Goal: Information Seeking & Learning: Learn about a topic

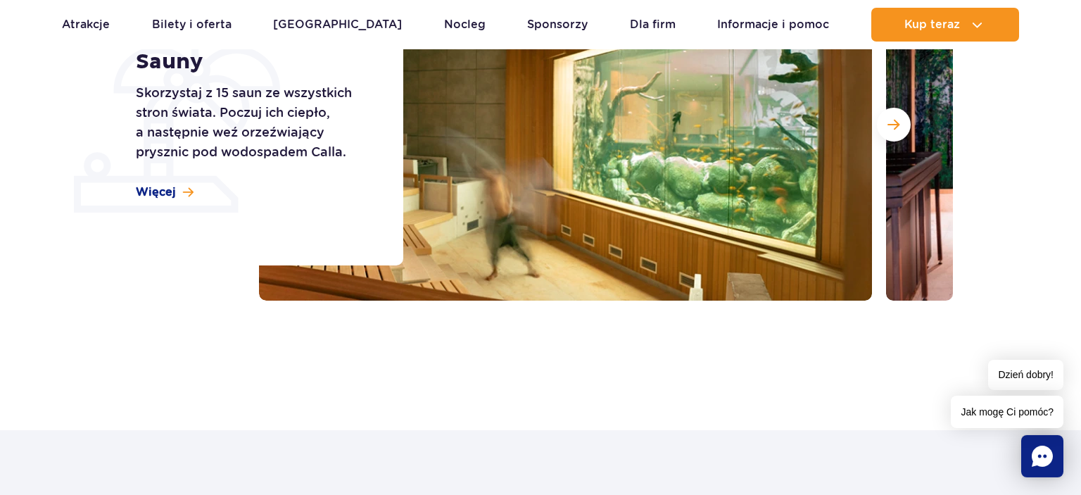
scroll to position [286, 0]
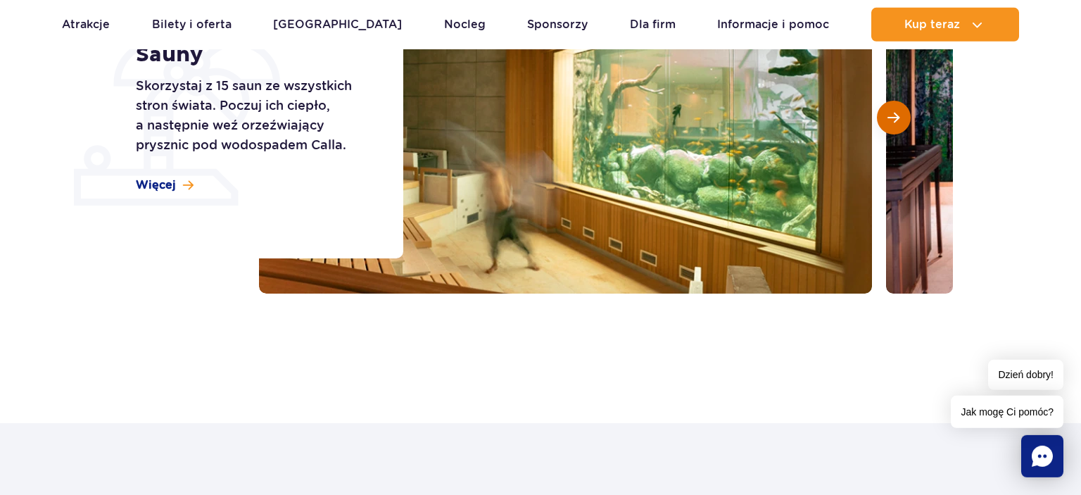
click at [891, 119] on span "Następny slajd" at bounding box center [893, 117] width 12 height 13
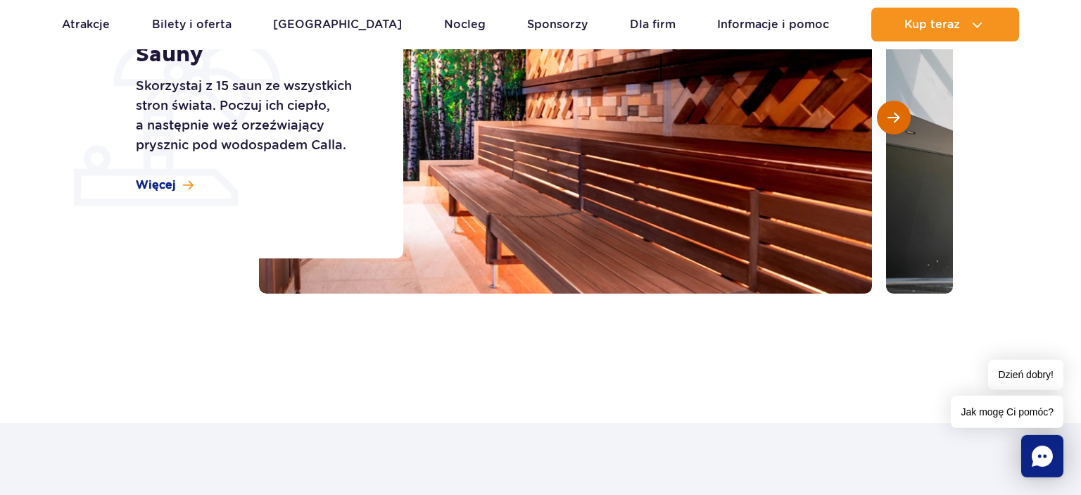
click at [891, 119] on span "Następny slajd" at bounding box center [893, 117] width 12 height 13
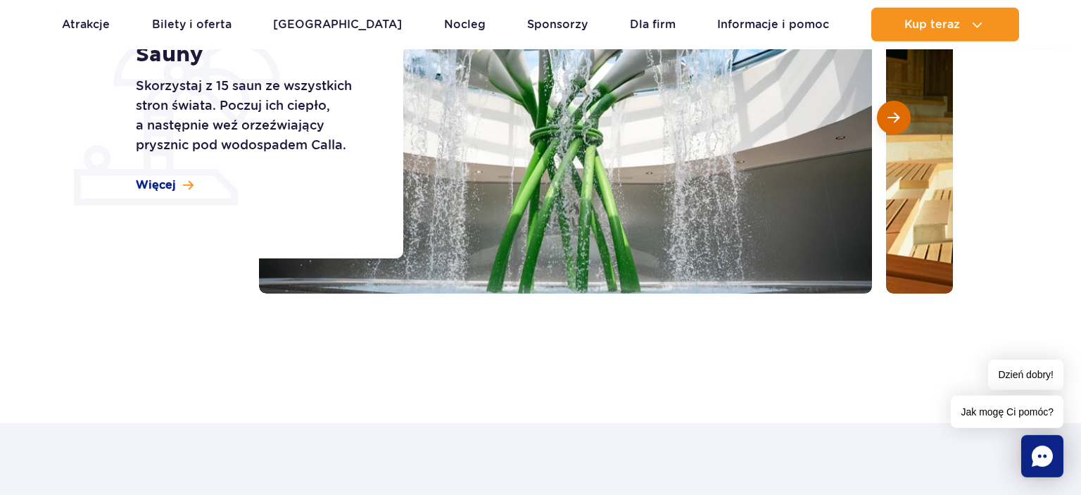
click at [891, 119] on span "Następny slajd" at bounding box center [893, 117] width 12 height 13
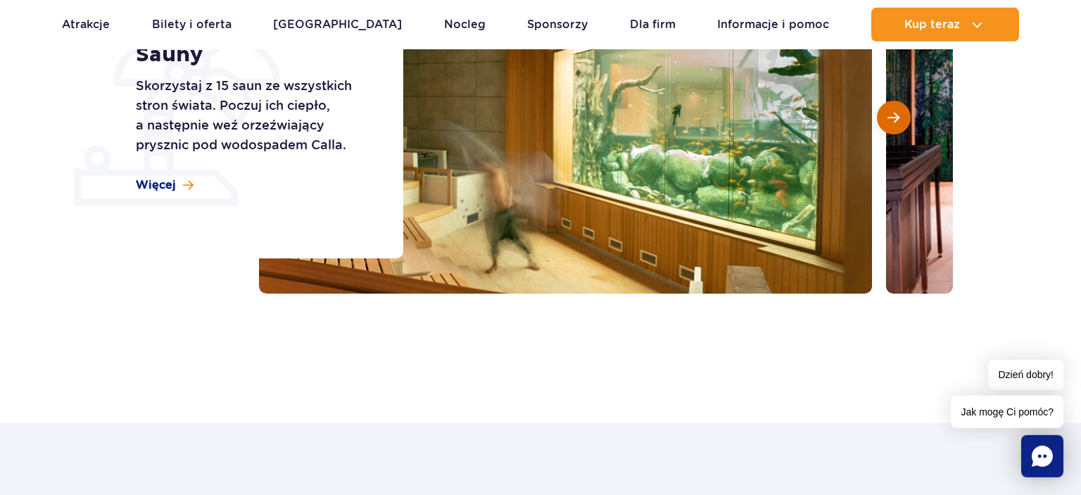
click at [891, 119] on span "Następny slajd" at bounding box center [893, 117] width 12 height 13
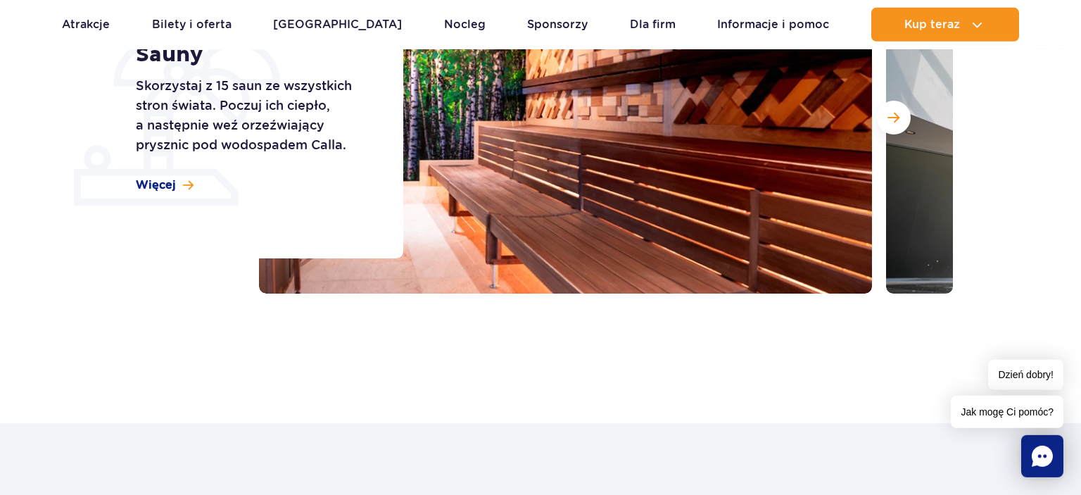
click at [130, 184] on div "Sauny Skorzystaj z 15 saun ze wszystkich stron świata. Poczuj ich ciepło, a nas…" at bounding box center [260, 117] width 285 height 281
click at [146, 185] on span "Więcej" at bounding box center [156, 184] width 40 height 15
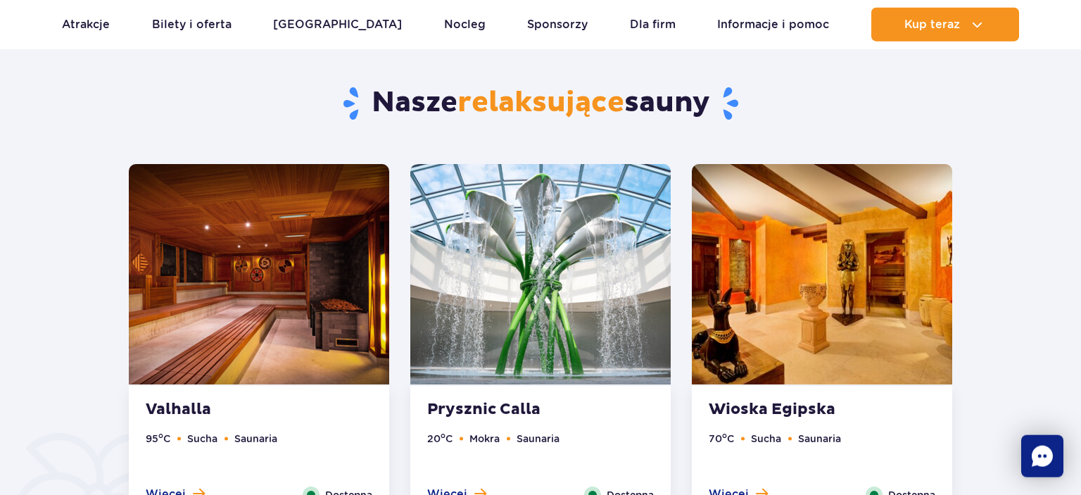
scroll to position [709, 0]
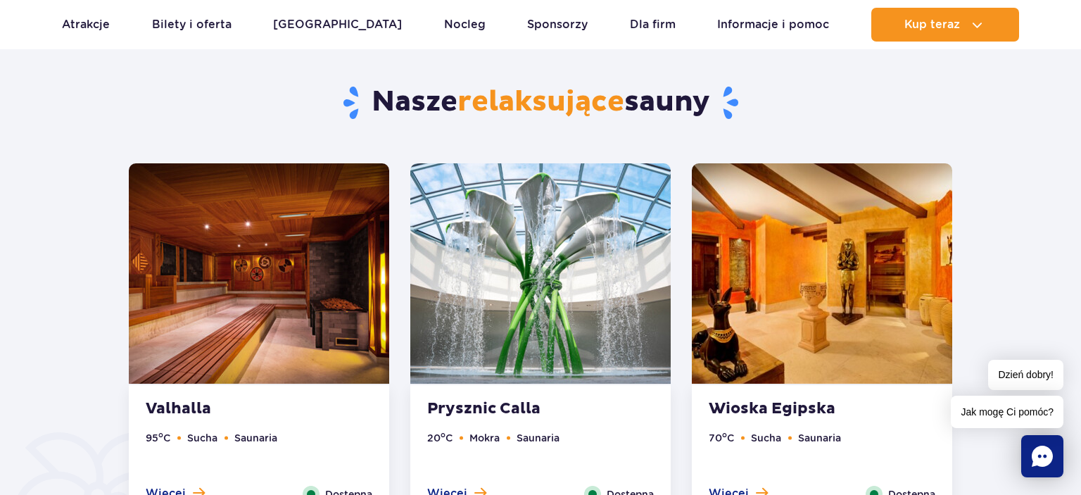
drag, startPoint x: 1071, startPoint y: 75, endPoint x: 1080, endPoint y: 96, distance: 23.4
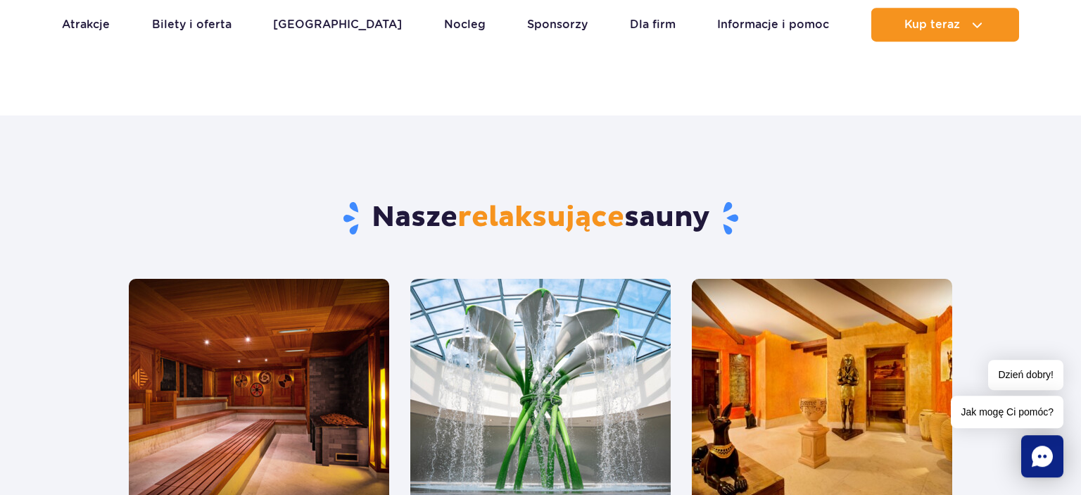
scroll to position [552, 0]
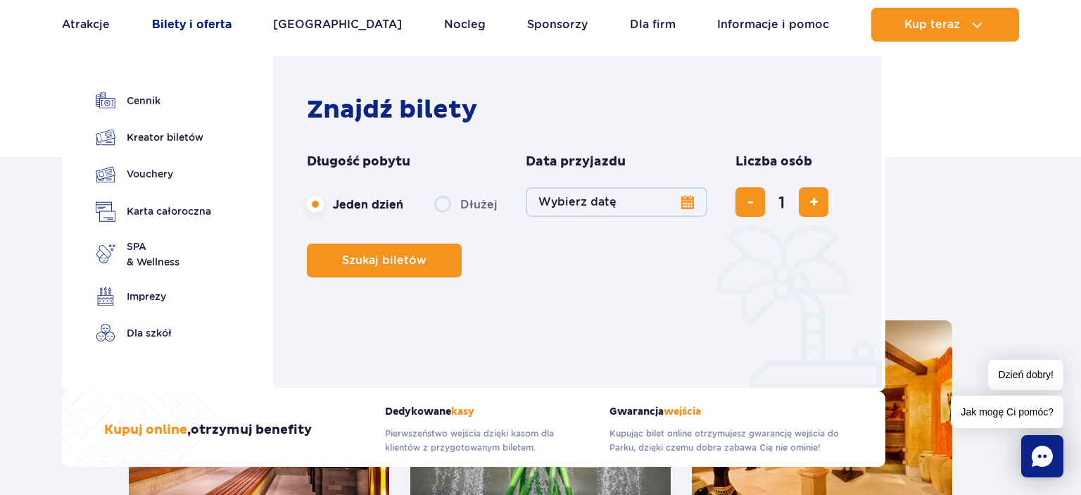
click at [202, 23] on link "Bilety i oferta" at bounding box center [192, 25] width 80 height 34
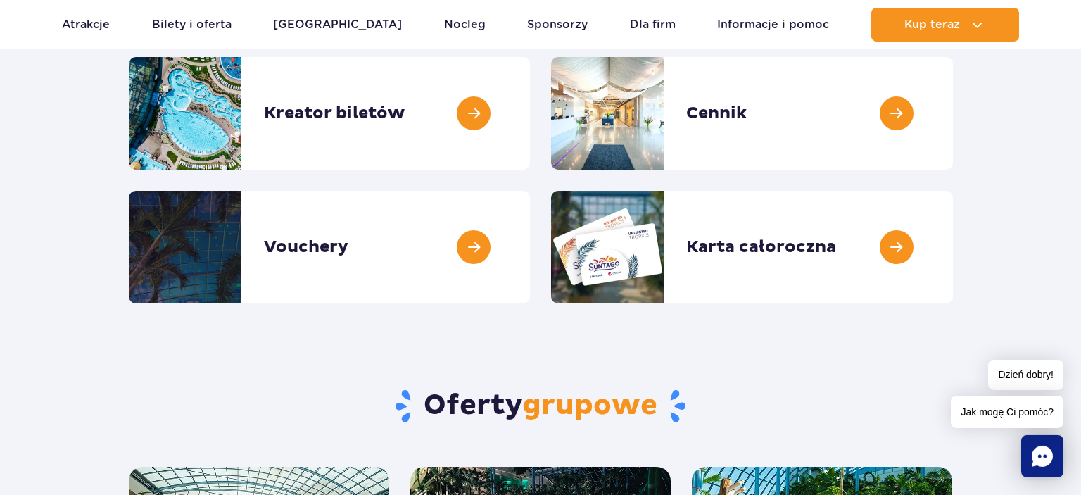
scroll to position [208, 0]
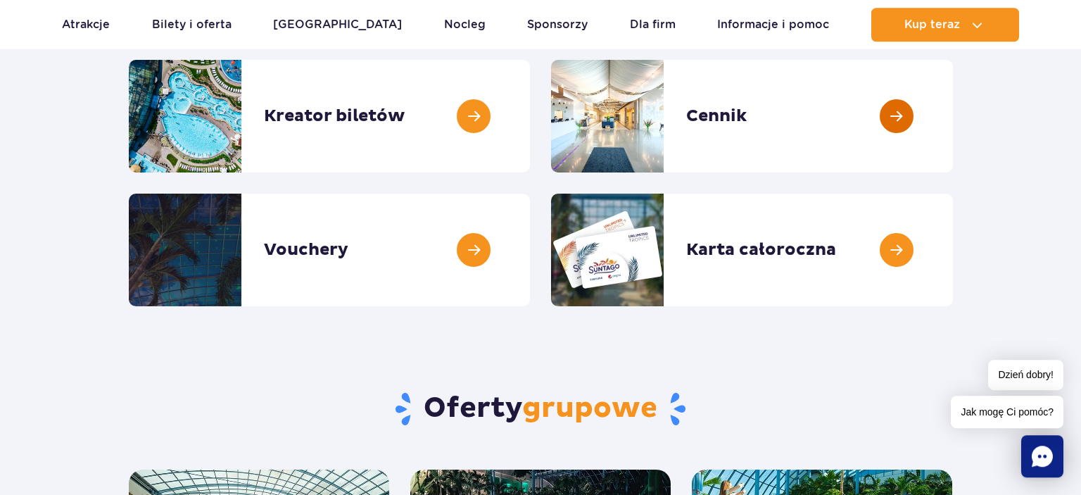
click at [953, 112] on link at bounding box center [953, 116] width 0 height 113
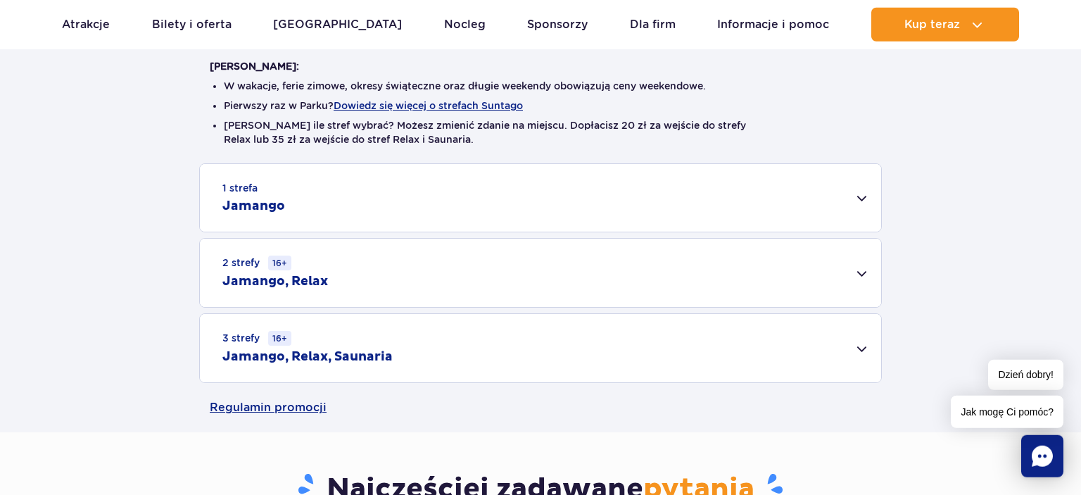
scroll to position [380, 0]
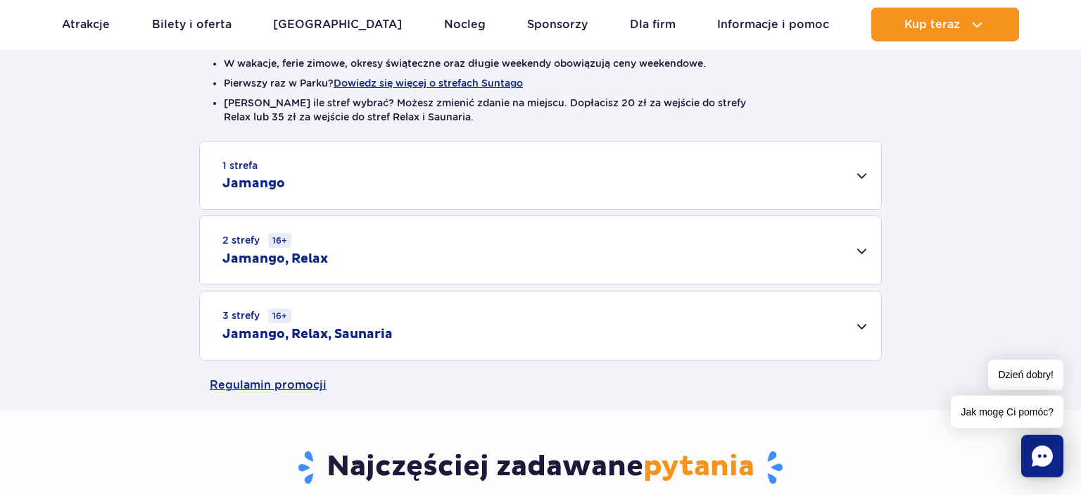
click at [365, 332] on h2 "Jamango, Relax, Saunaria" at bounding box center [307, 334] width 170 height 17
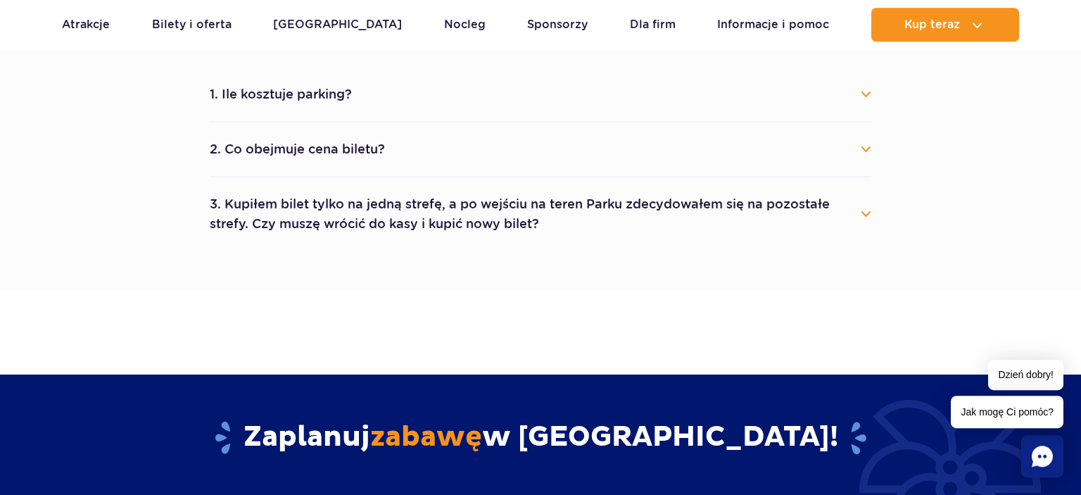
scroll to position [0, 0]
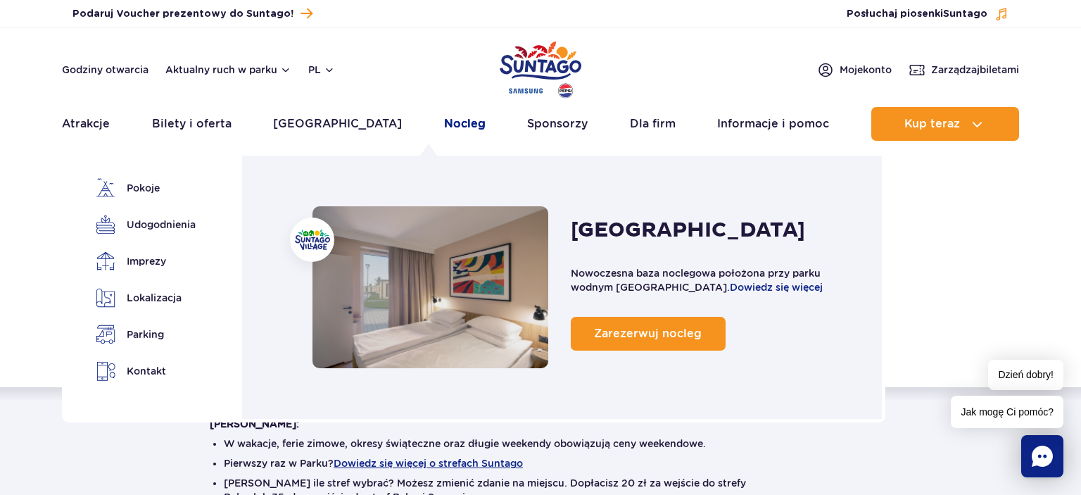
click at [444, 128] on link "Nocleg" at bounding box center [465, 124] width 42 height 34
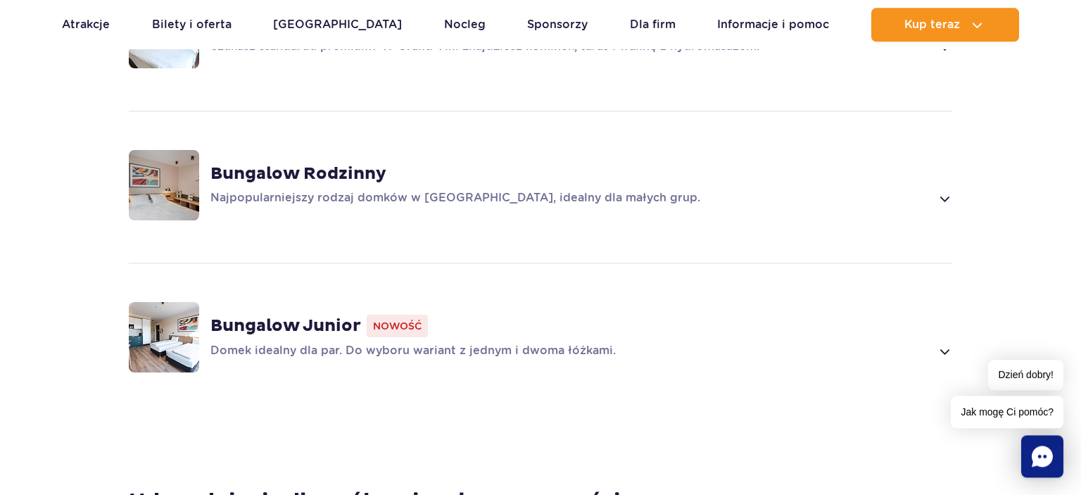
scroll to position [1232, 0]
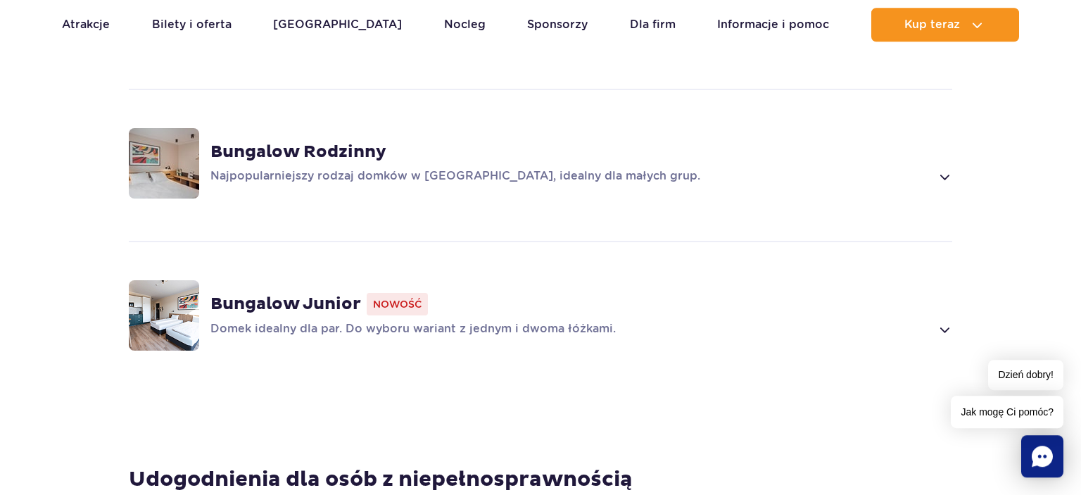
click at [403, 296] on span "Nowość" at bounding box center [397, 304] width 61 height 23
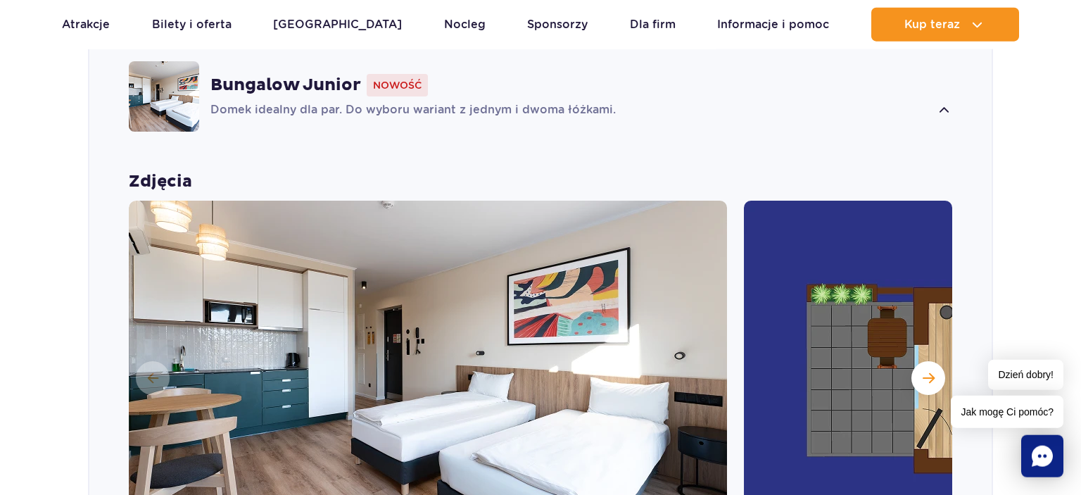
scroll to position [1467, 0]
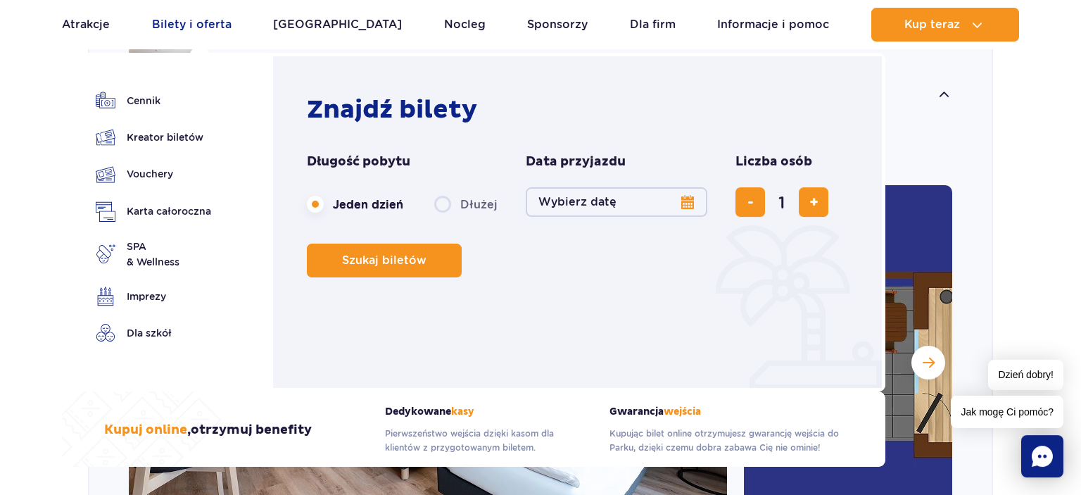
click at [173, 28] on link "Bilety i oferta" at bounding box center [192, 25] width 80 height 34
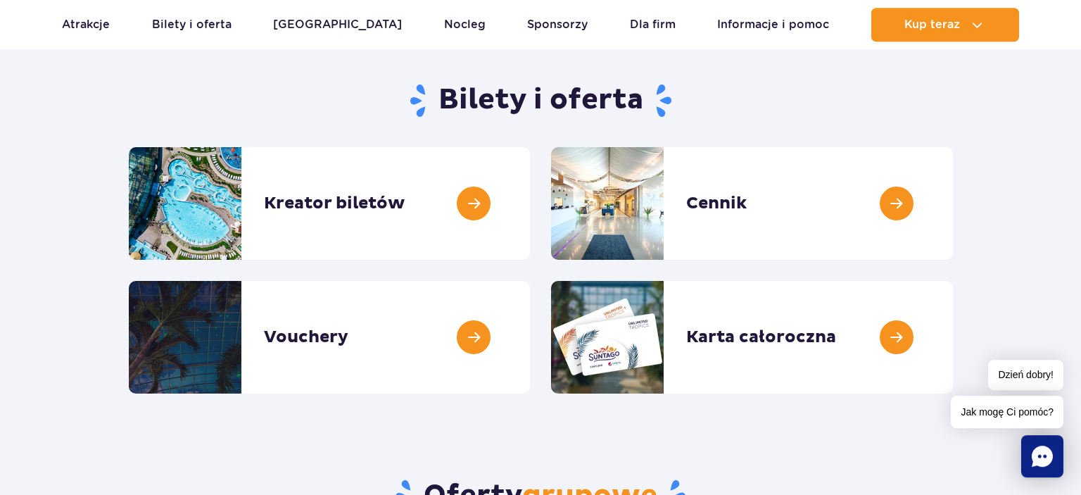
scroll to position [129, 0]
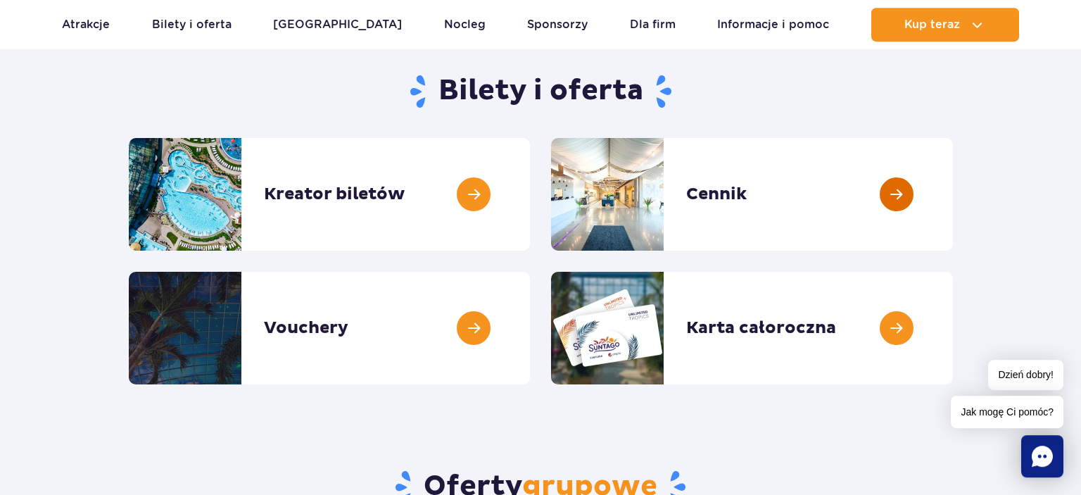
click at [953, 201] on link at bounding box center [953, 194] width 0 height 113
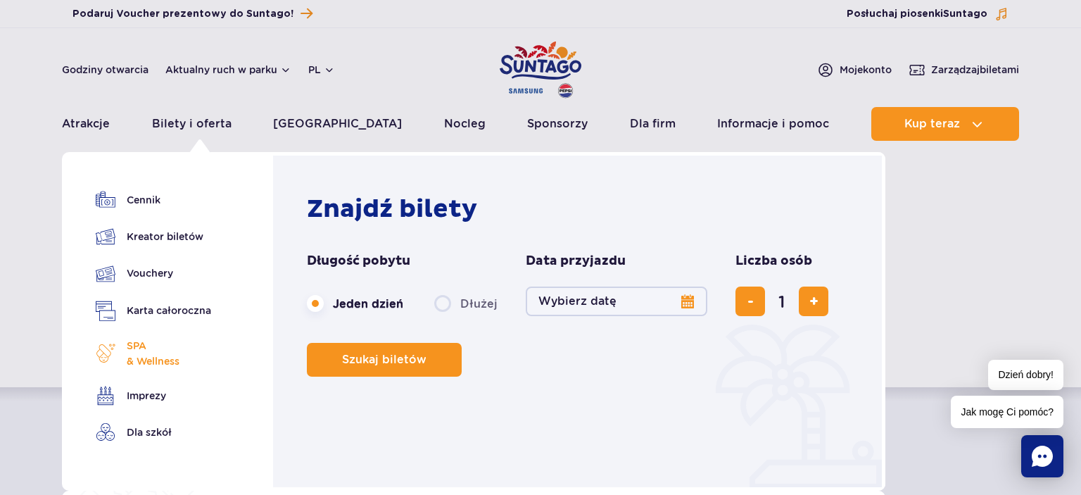
click at [143, 352] on span "SPA & Wellness" at bounding box center [153, 353] width 53 height 31
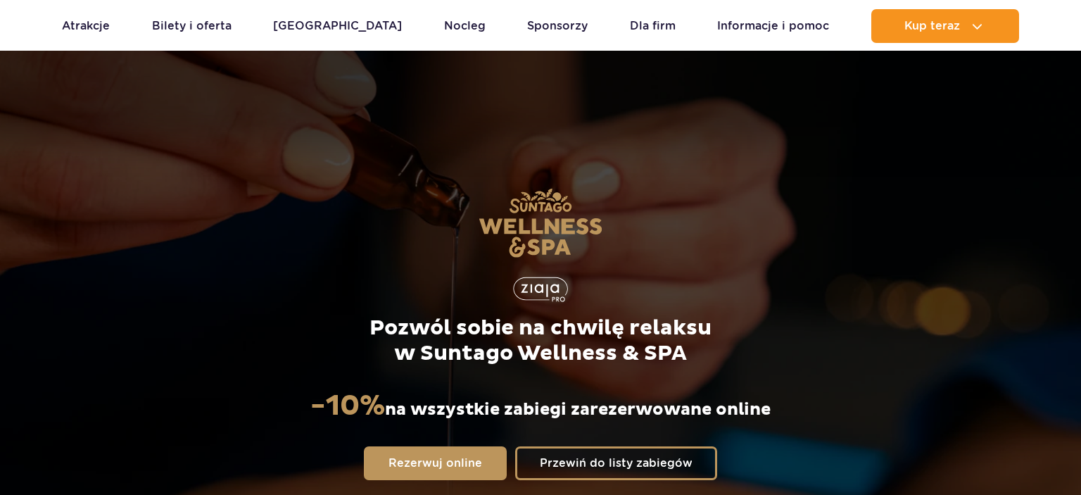
scroll to position [1109, 0]
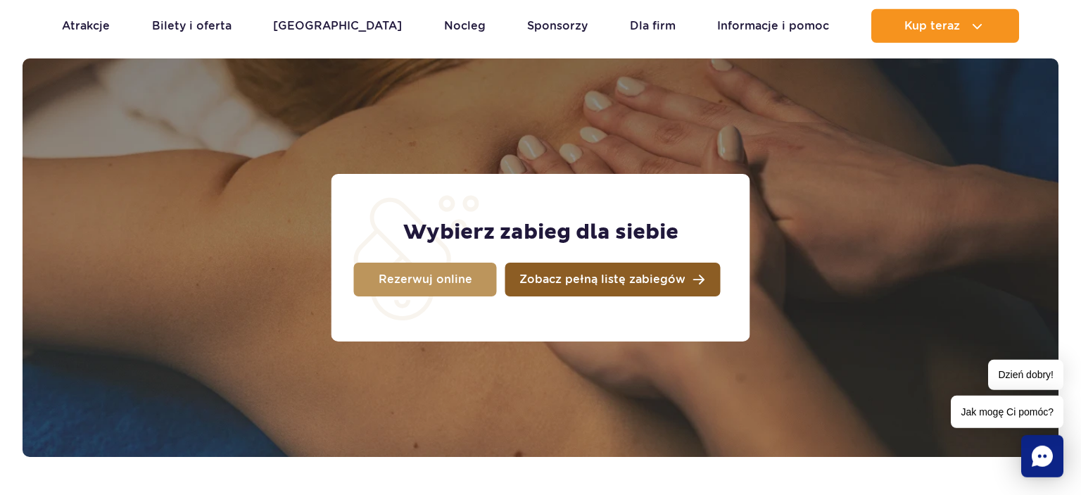
click at [517, 289] on link "Zobacz pełną listę zabiegów" at bounding box center [612, 279] width 215 height 34
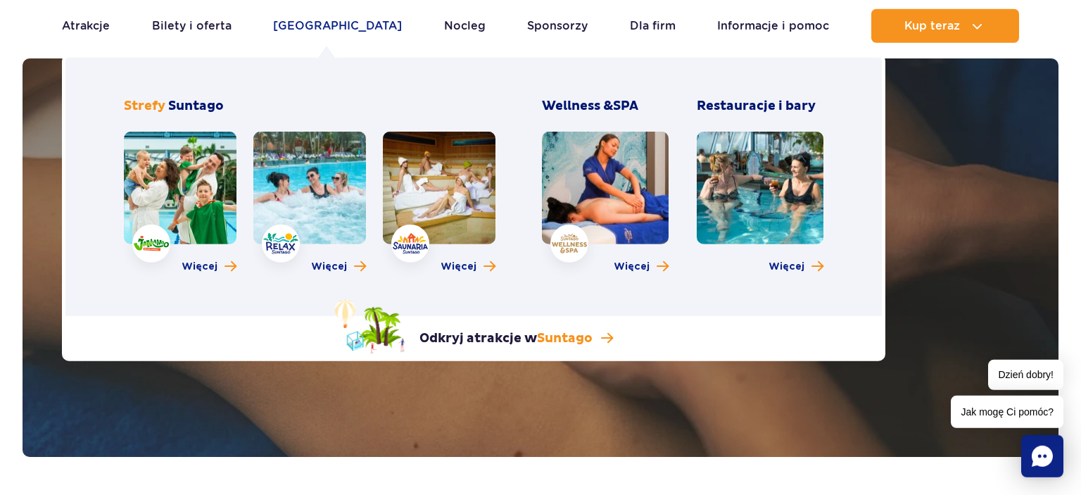
click at [335, 26] on link "[GEOGRAPHIC_DATA]" at bounding box center [337, 26] width 129 height 34
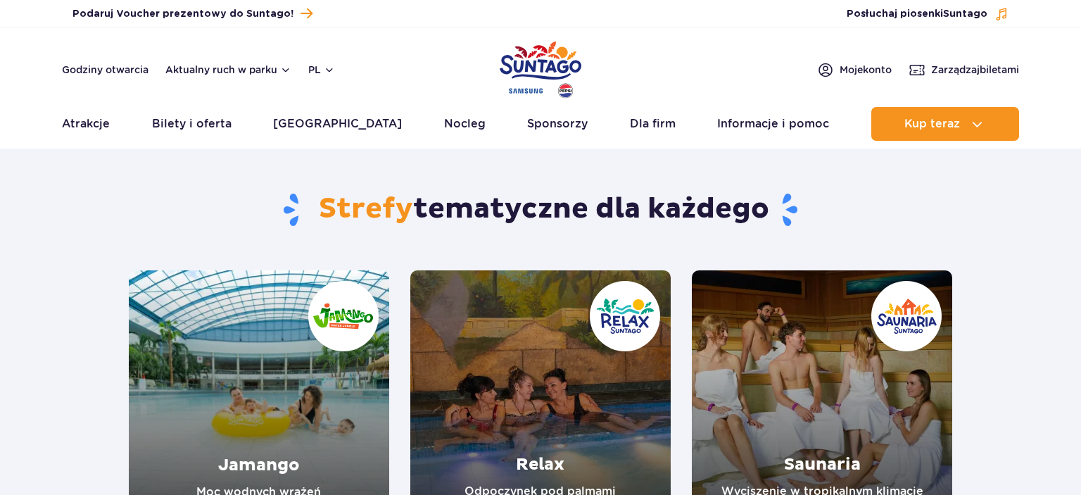
click at [336, 384] on link "Jamango" at bounding box center [259, 400] width 260 height 261
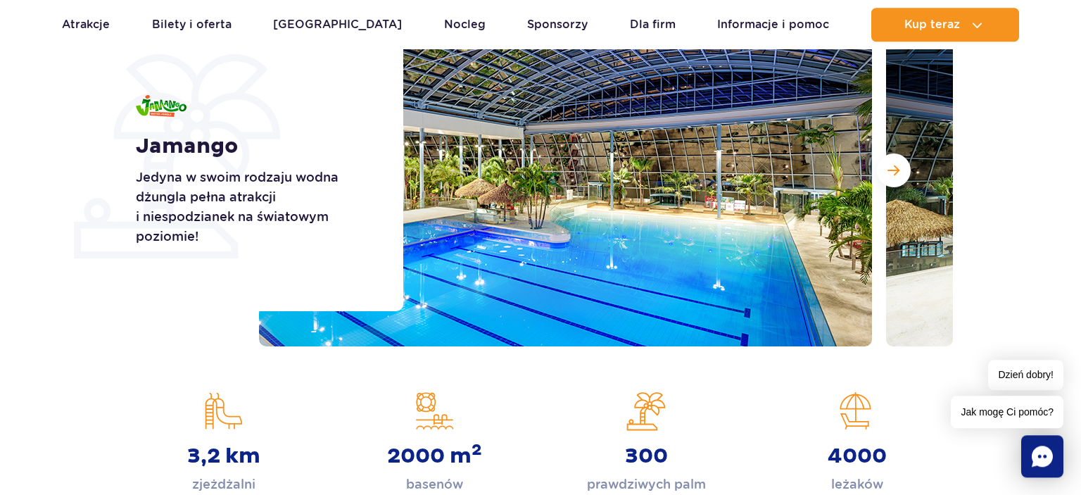
scroll to position [239, 0]
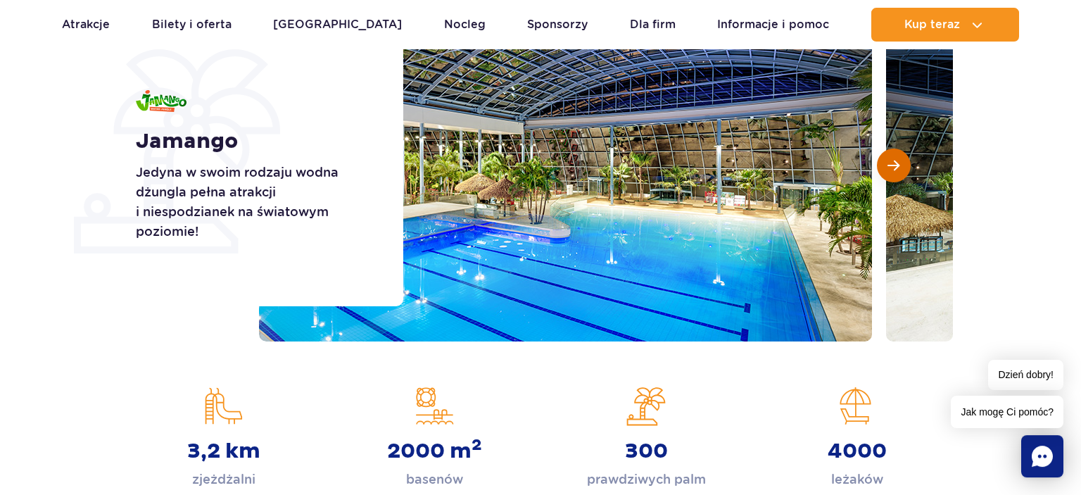
click at [897, 160] on span "Następny slajd" at bounding box center [893, 165] width 12 height 13
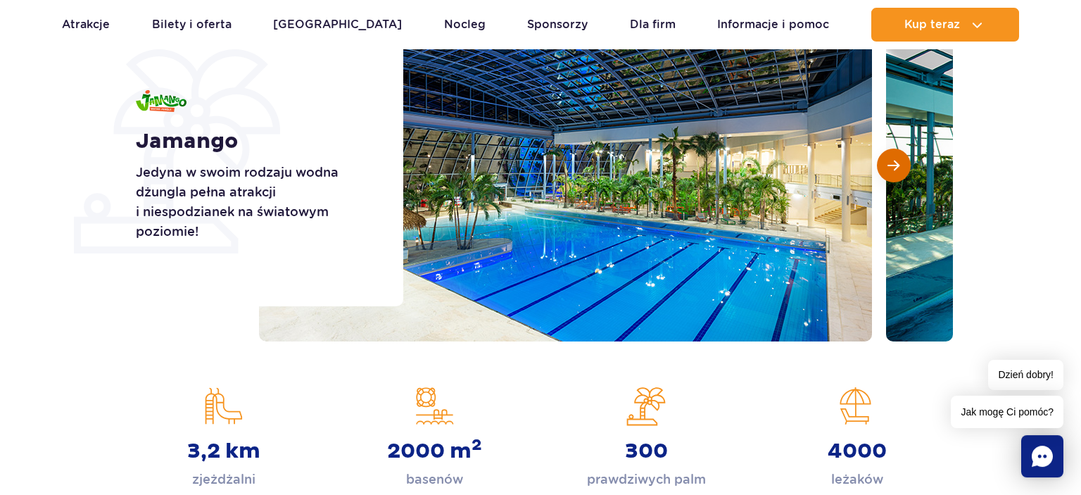
click at [897, 160] on span "Następny slajd" at bounding box center [893, 165] width 12 height 13
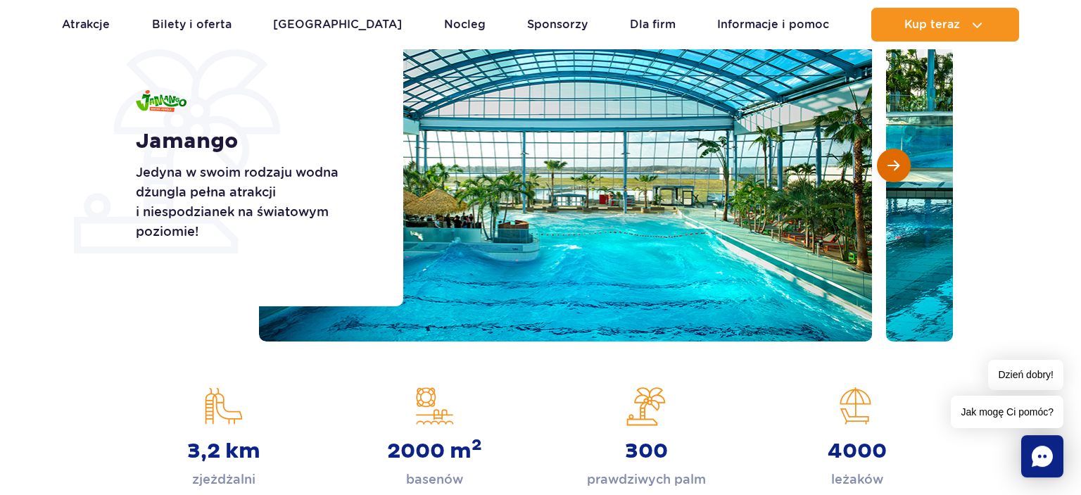
click at [897, 160] on span "Następny slajd" at bounding box center [893, 165] width 12 height 13
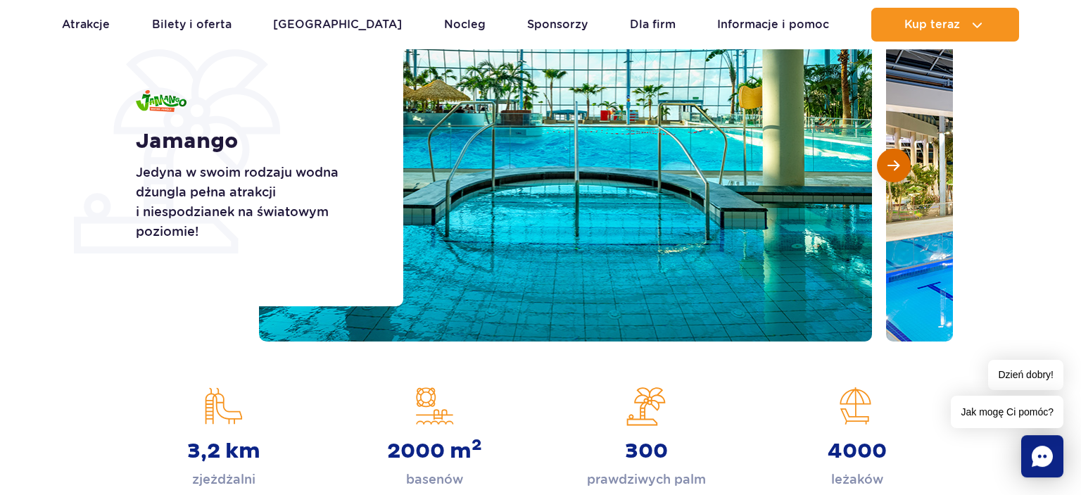
click at [897, 160] on span "Następny slajd" at bounding box center [893, 165] width 12 height 13
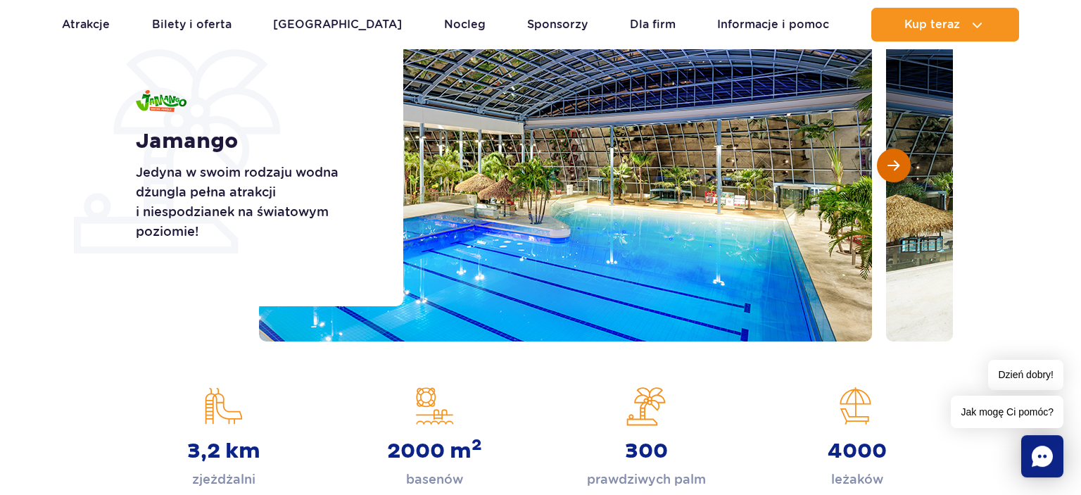
click at [897, 160] on span "Następny slajd" at bounding box center [893, 165] width 12 height 13
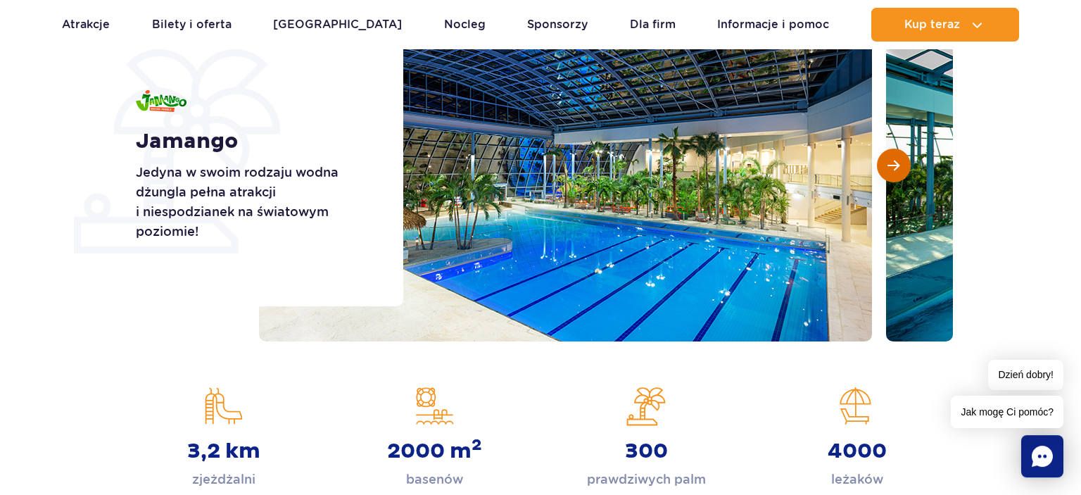
click at [897, 160] on span "Następny slajd" at bounding box center [893, 165] width 12 height 13
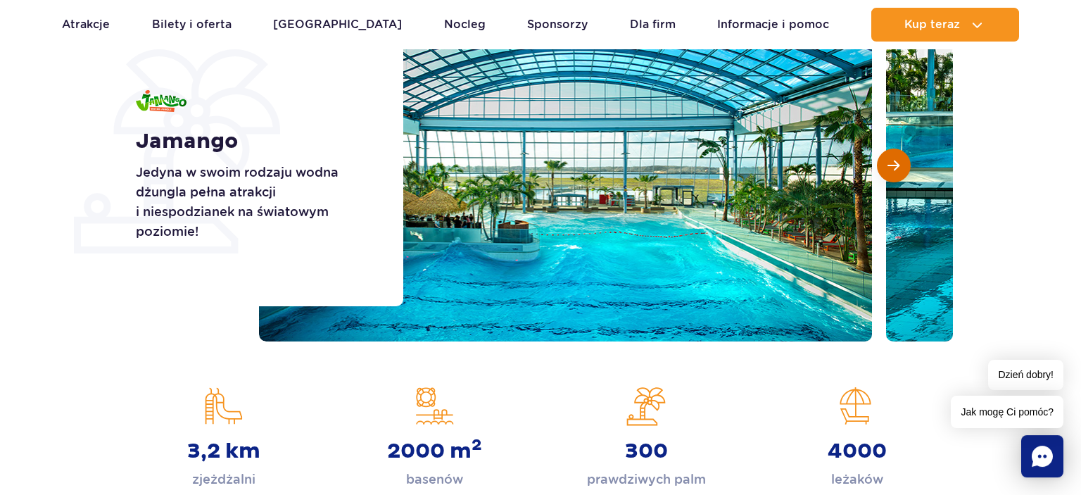
click at [897, 160] on span "Następny slajd" at bounding box center [893, 165] width 12 height 13
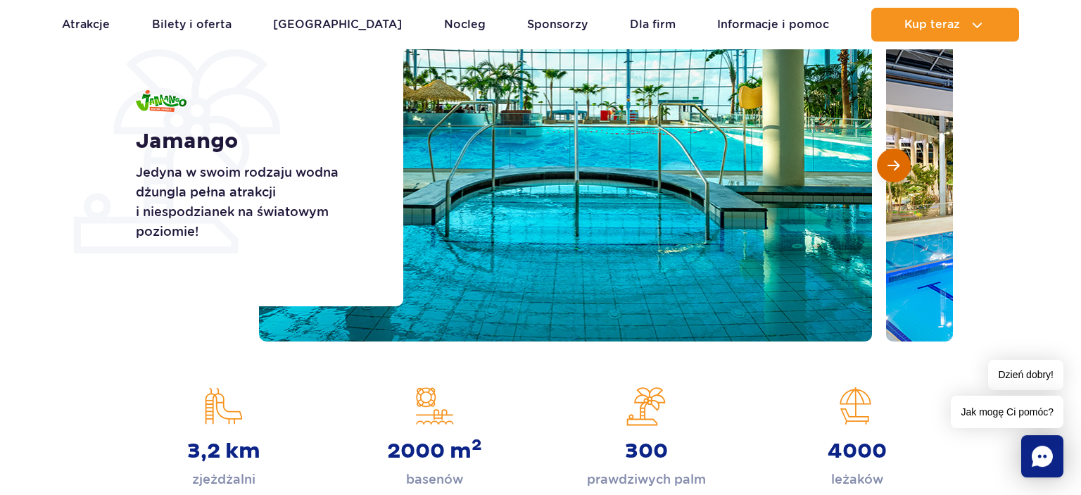
click at [897, 160] on span "Następny slajd" at bounding box center [893, 165] width 12 height 13
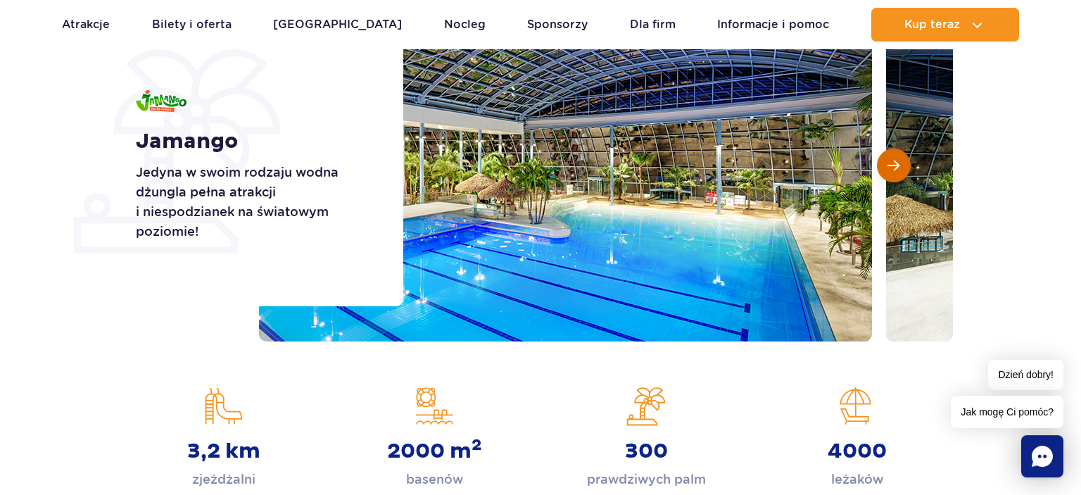
click at [897, 160] on span "Następny slajd" at bounding box center [893, 165] width 12 height 13
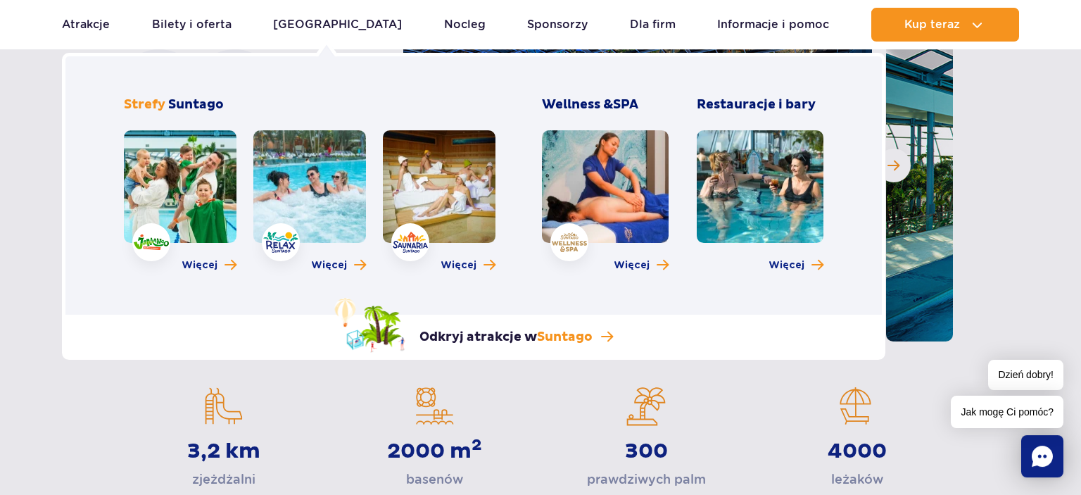
click at [314, 157] on link at bounding box center [309, 186] width 113 height 113
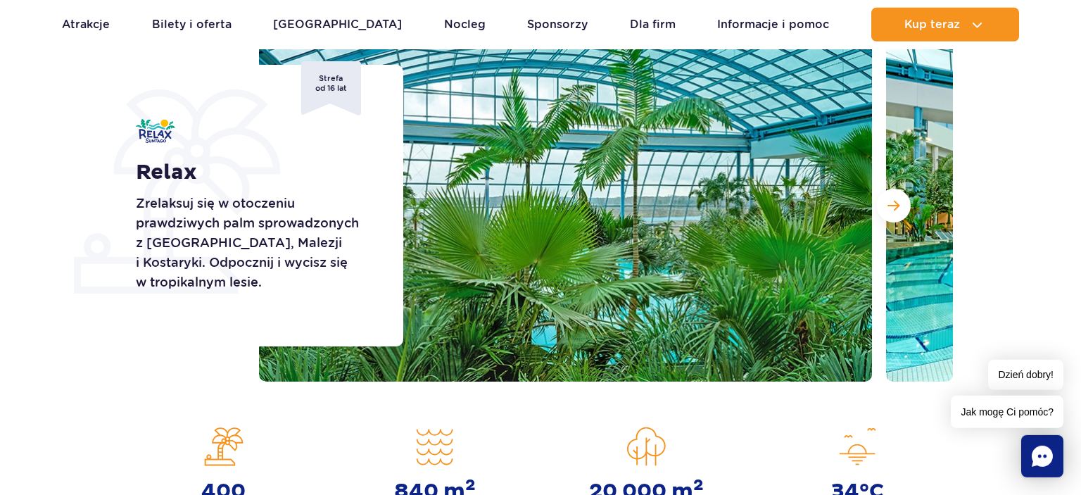
scroll to position [189, 0]
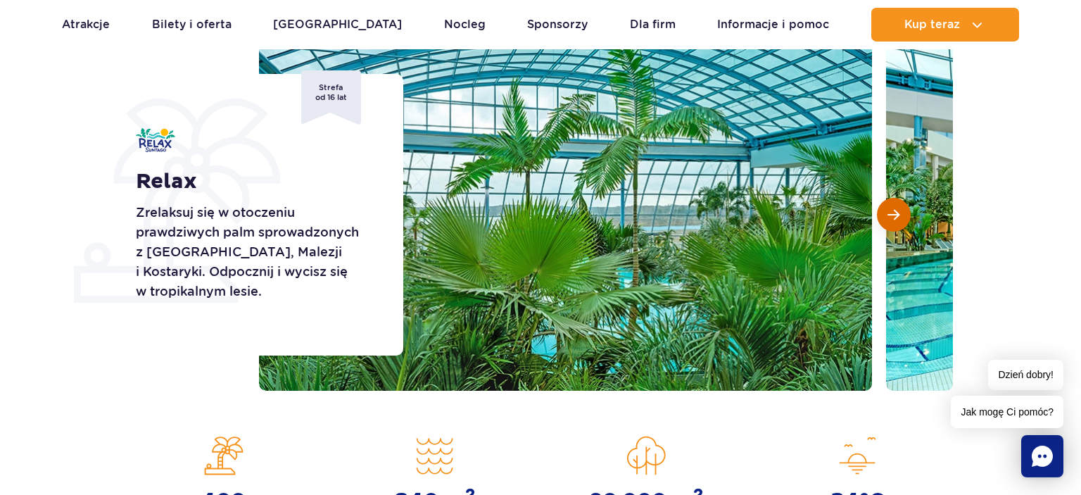
click at [895, 216] on span "Następny slajd" at bounding box center [893, 214] width 12 height 13
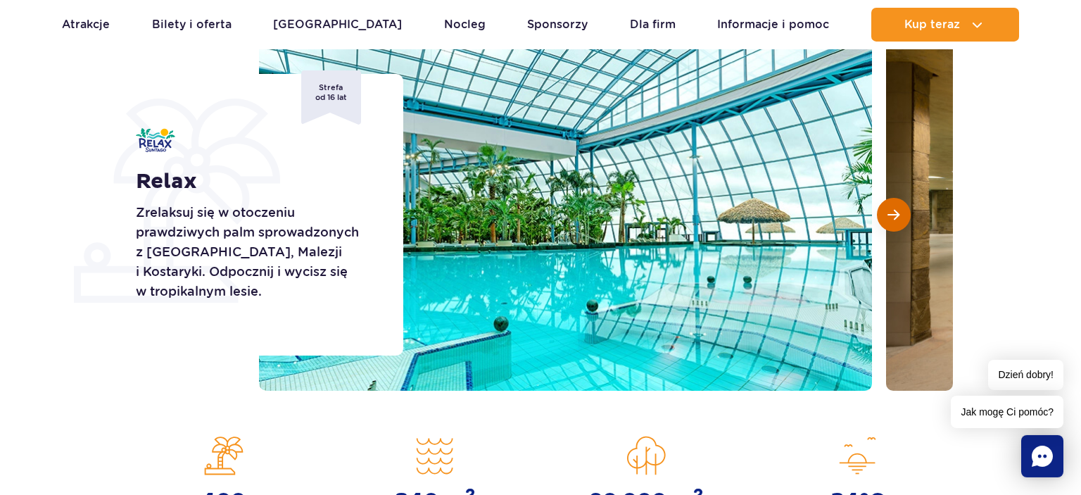
click at [895, 216] on span "Następny slajd" at bounding box center [893, 214] width 12 height 13
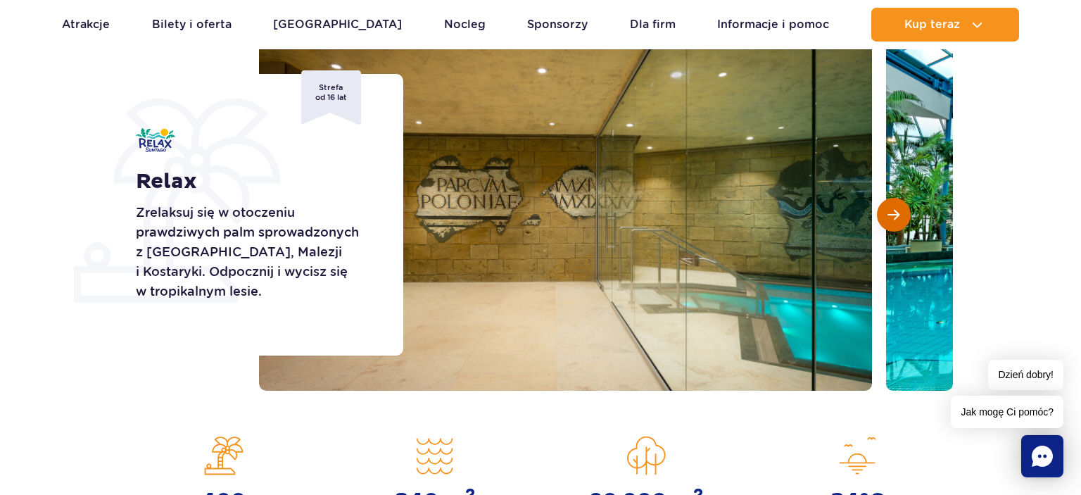
click at [895, 216] on span "Następny slajd" at bounding box center [893, 214] width 12 height 13
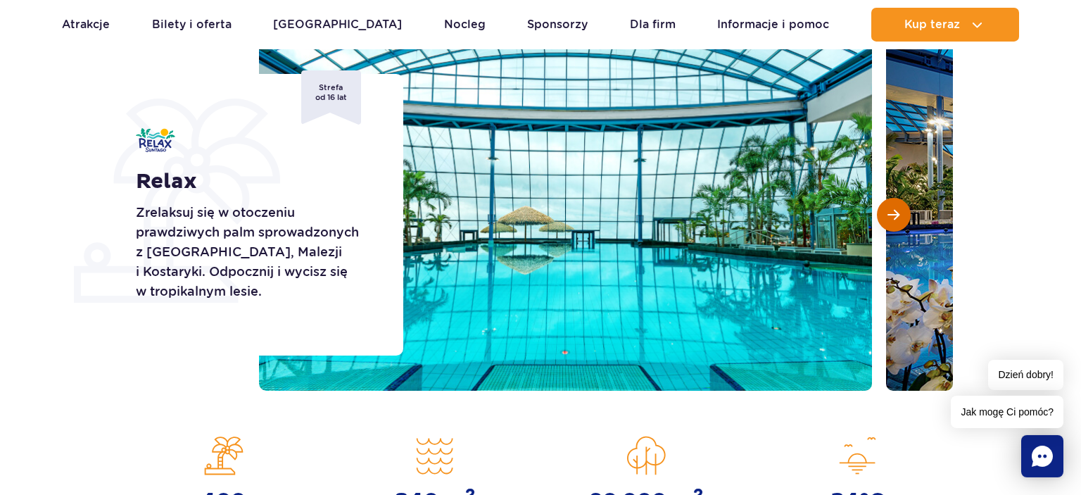
click at [895, 216] on span "Następny slajd" at bounding box center [893, 214] width 12 height 13
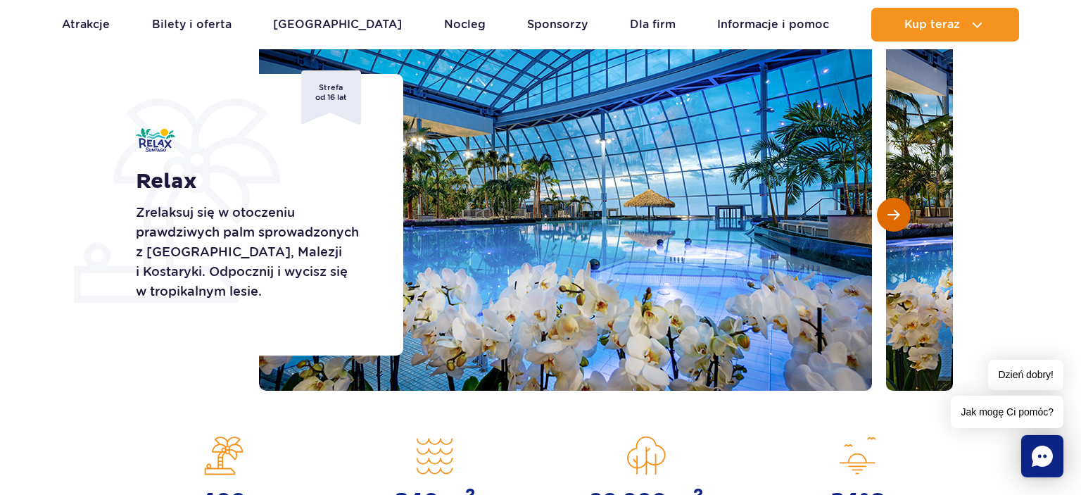
click at [895, 216] on span "Następny slajd" at bounding box center [893, 214] width 12 height 13
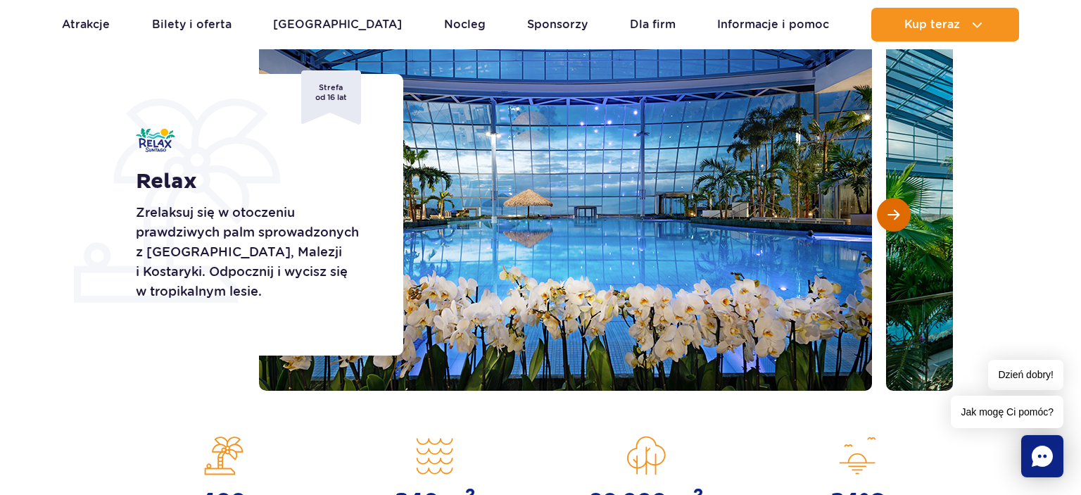
click at [895, 216] on span "Następny slajd" at bounding box center [893, 214] width 12 height 13
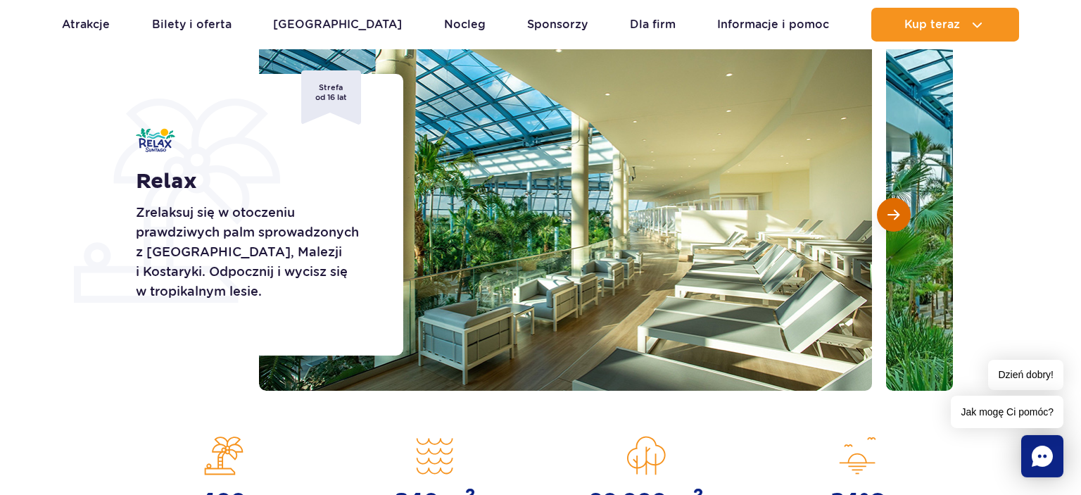
click at [895, 216] on span "Następny slajd" at bounding box center [893, 214] width 12 height 13
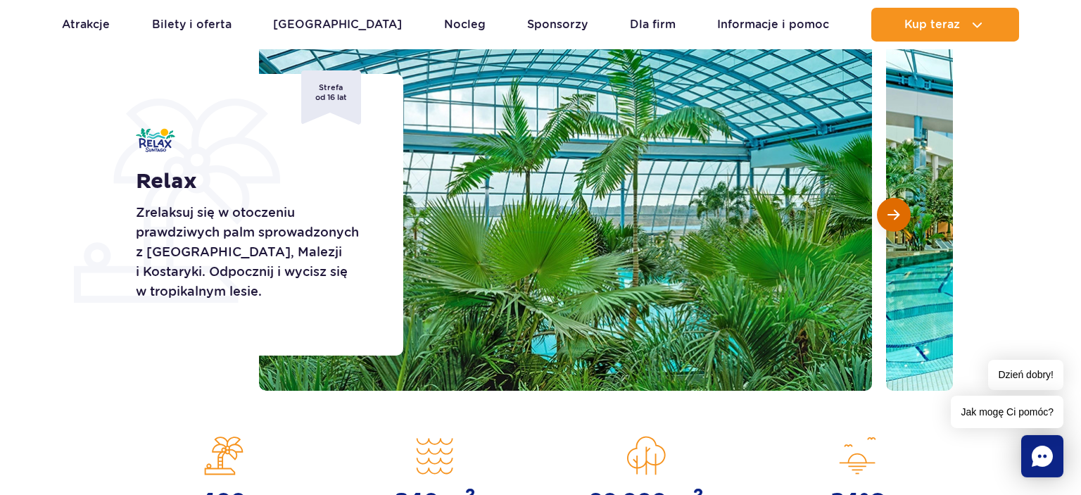
click at [895, 216] on span "Następny slajd" at bounding box center [893, 214] width 12 height 13
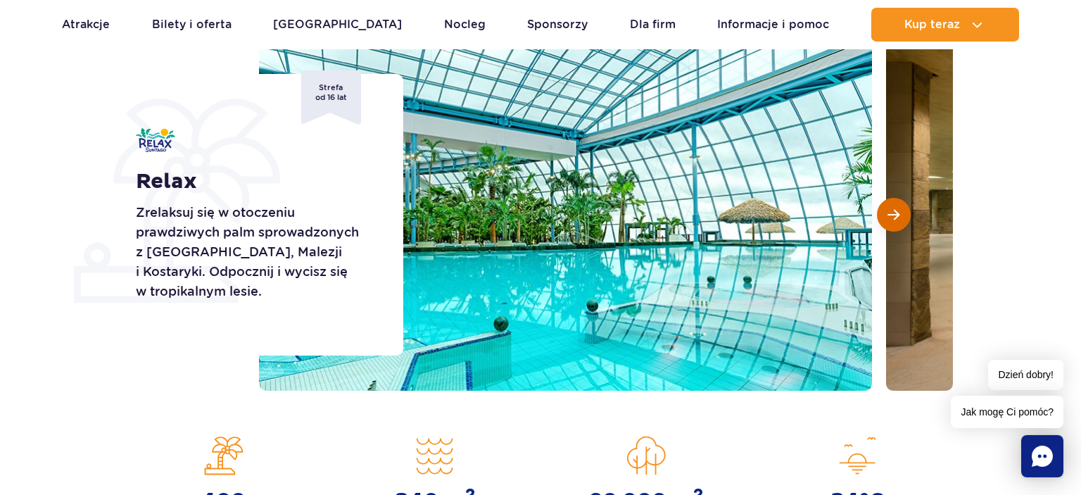
click at [895, 216] on span "Następny slajd" at bounding box center [893, 214] width 12 height 13
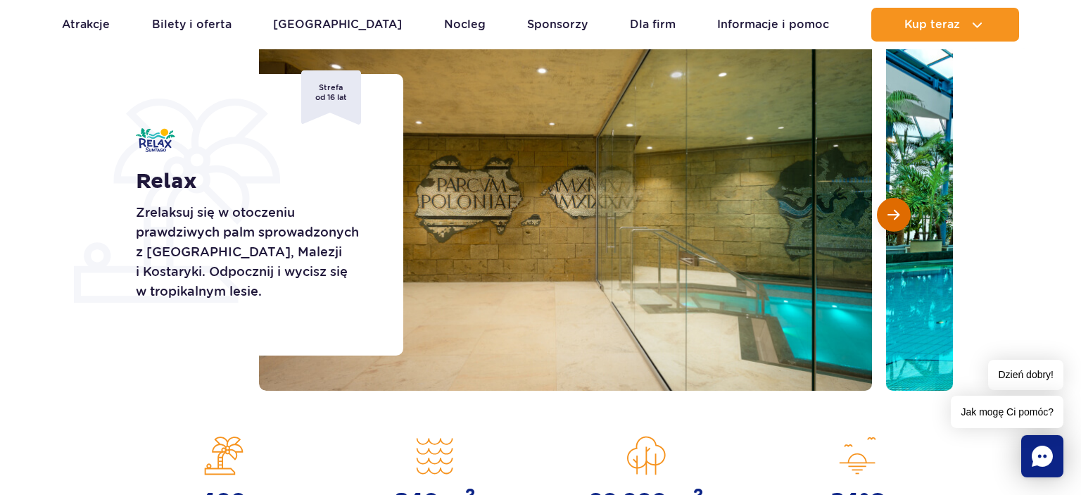
click at [895, 216] on span "Następny slajd" at bounding box center [893, 214] width 12 height 13
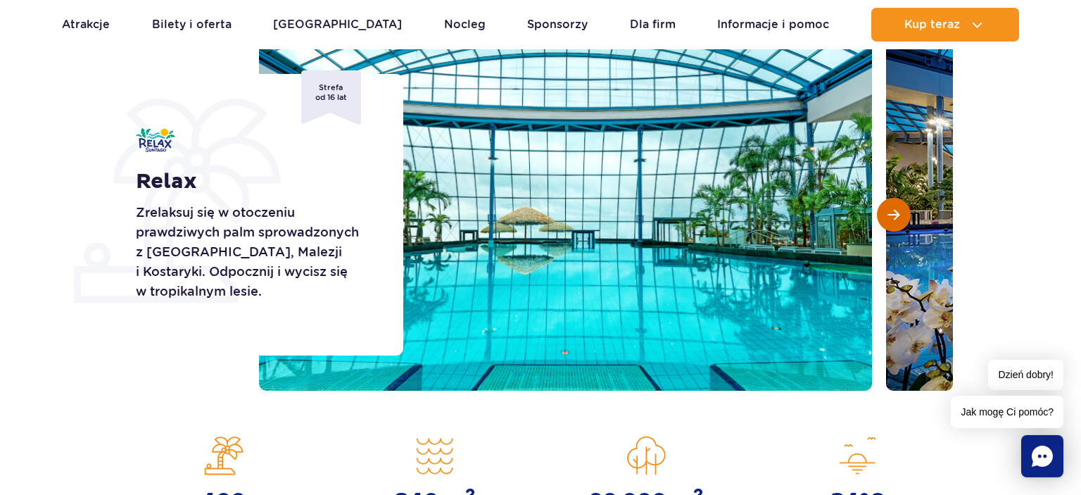
click at [895, 216] on span "Następny slajd" at bounding box center [893, 214] width 12 height 13
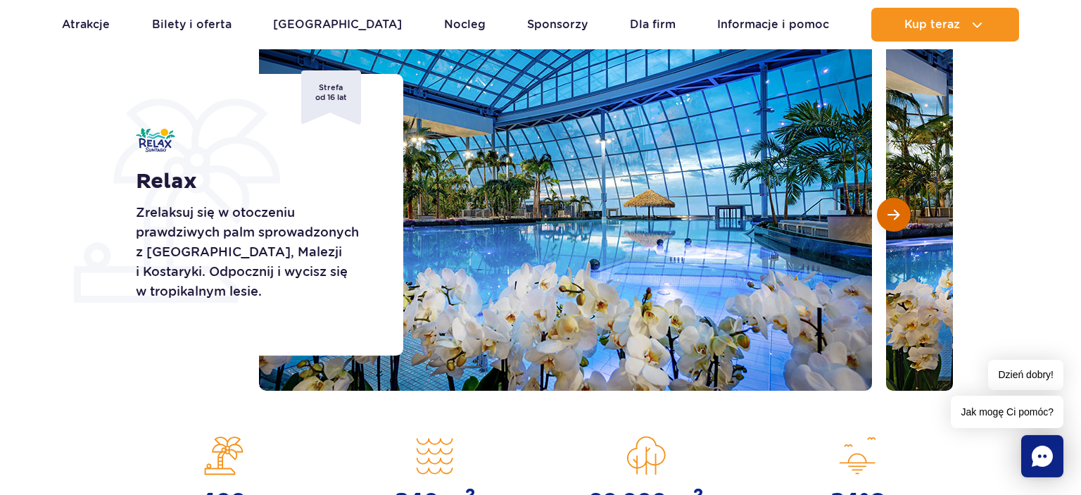
click at [905, 215] on button "Następny slajd" at bounding box center [894, 215] width 34 height 34
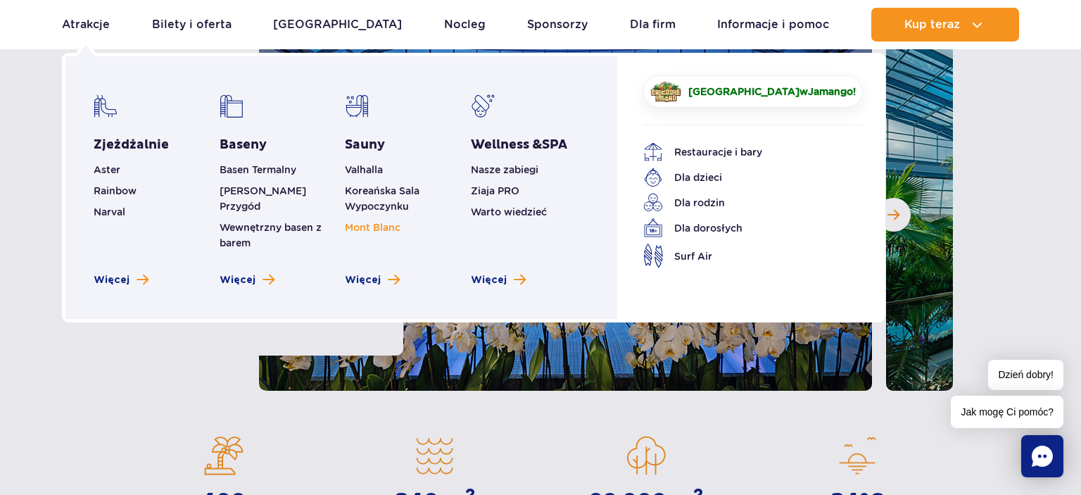
click at [359, 224] on span "Mont Blanc" at bounding box center [373, 227] width 56 height 11
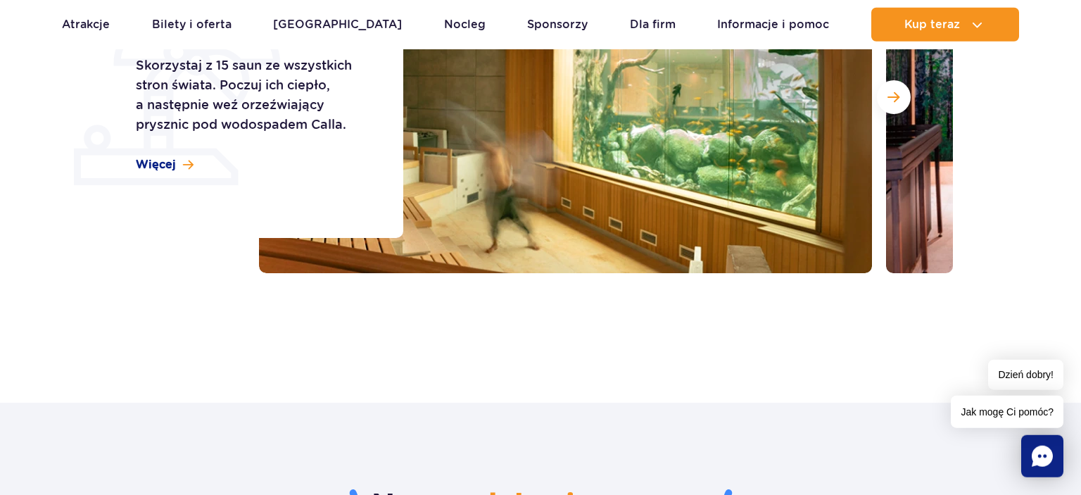
scroll to position [321, 0]
